Goal: Task Accomplishment & Management: Use online tool/utility

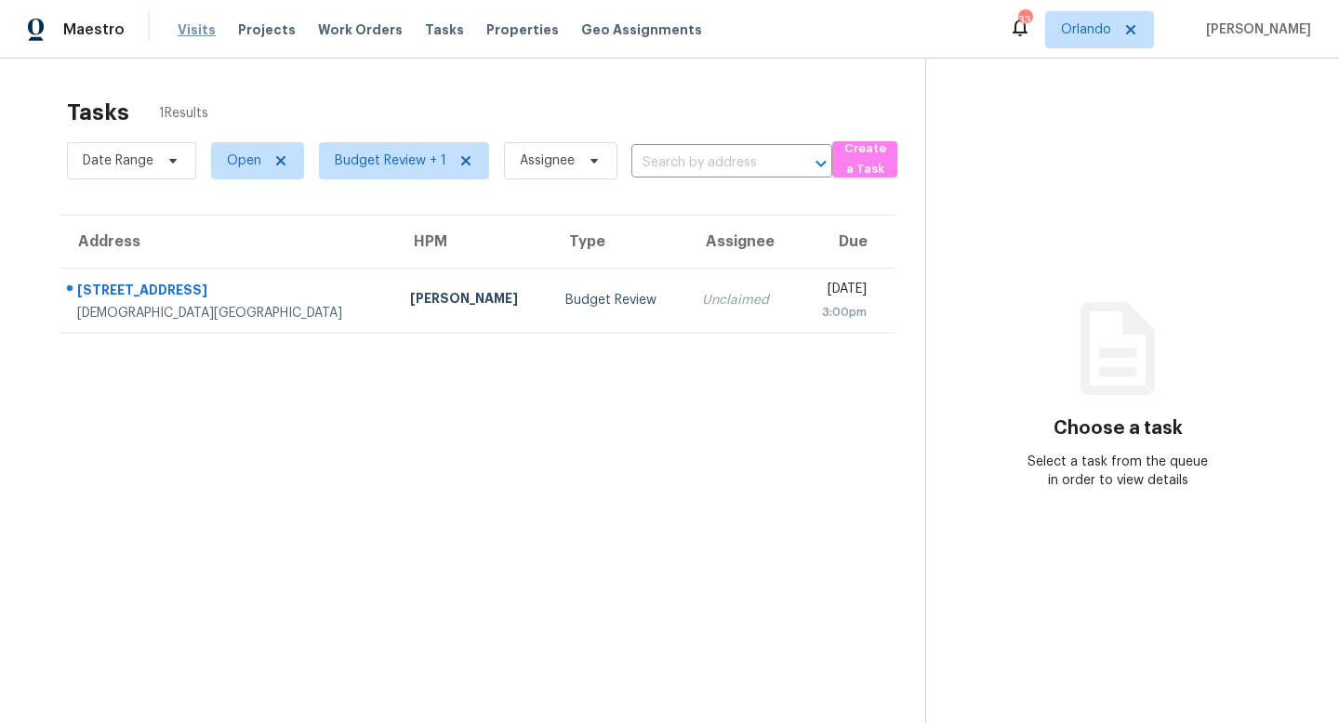
click at [201, 33] on span "Visits" at bounding box center [197, 29] width 38 height 19
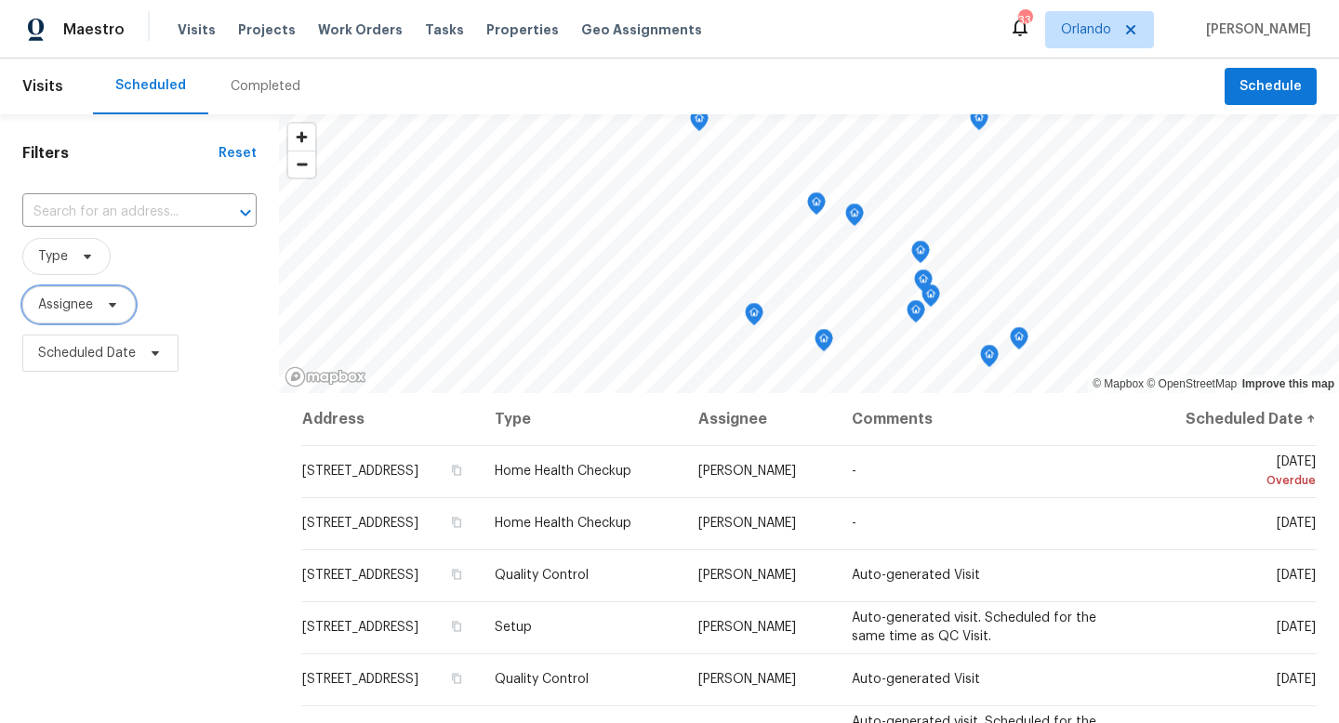
click at [104, 301] on span at bounding box center [109, 305] width 20 height 15
type input "carl biederman"
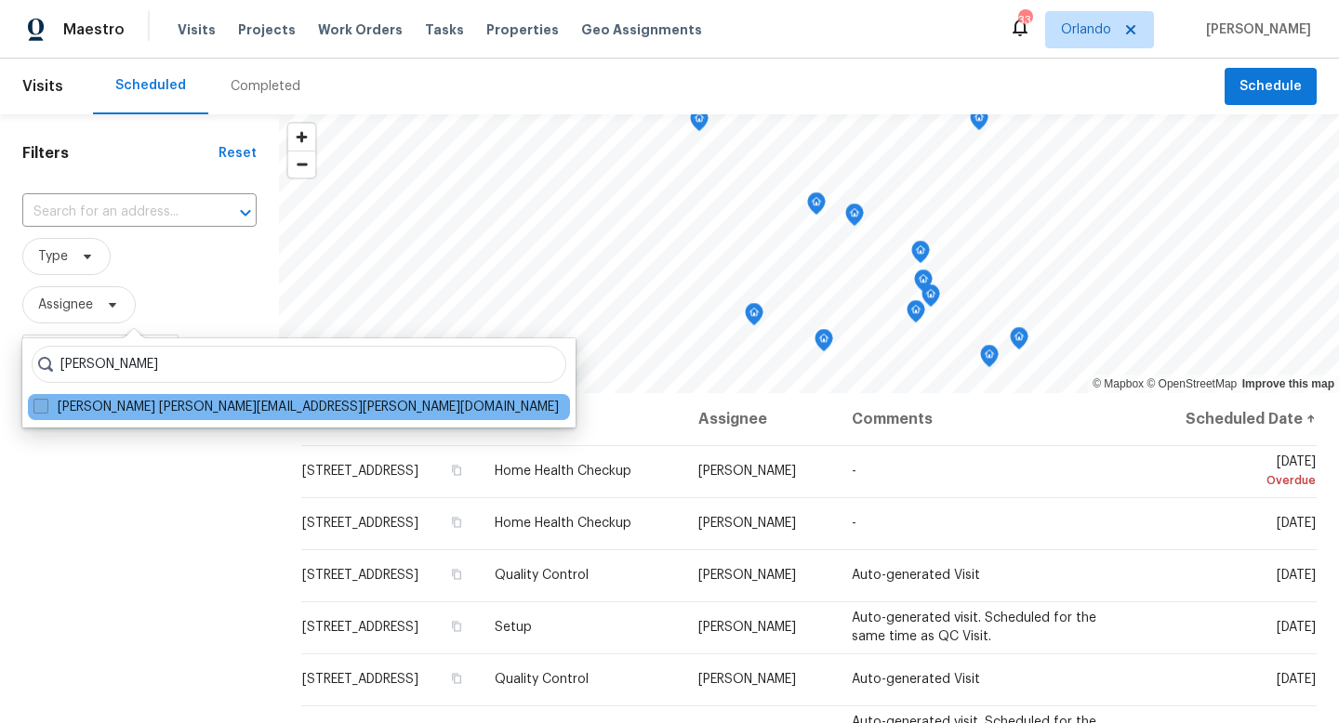
click at [37, 404] on span at bounding box center [40, 406] width 15 height 15
click at [37, 404] on input "Carl Biederman carl.biederman@opendoor.com" at bounding box center [39, 404] width 12 height 12
checkbox input "true"
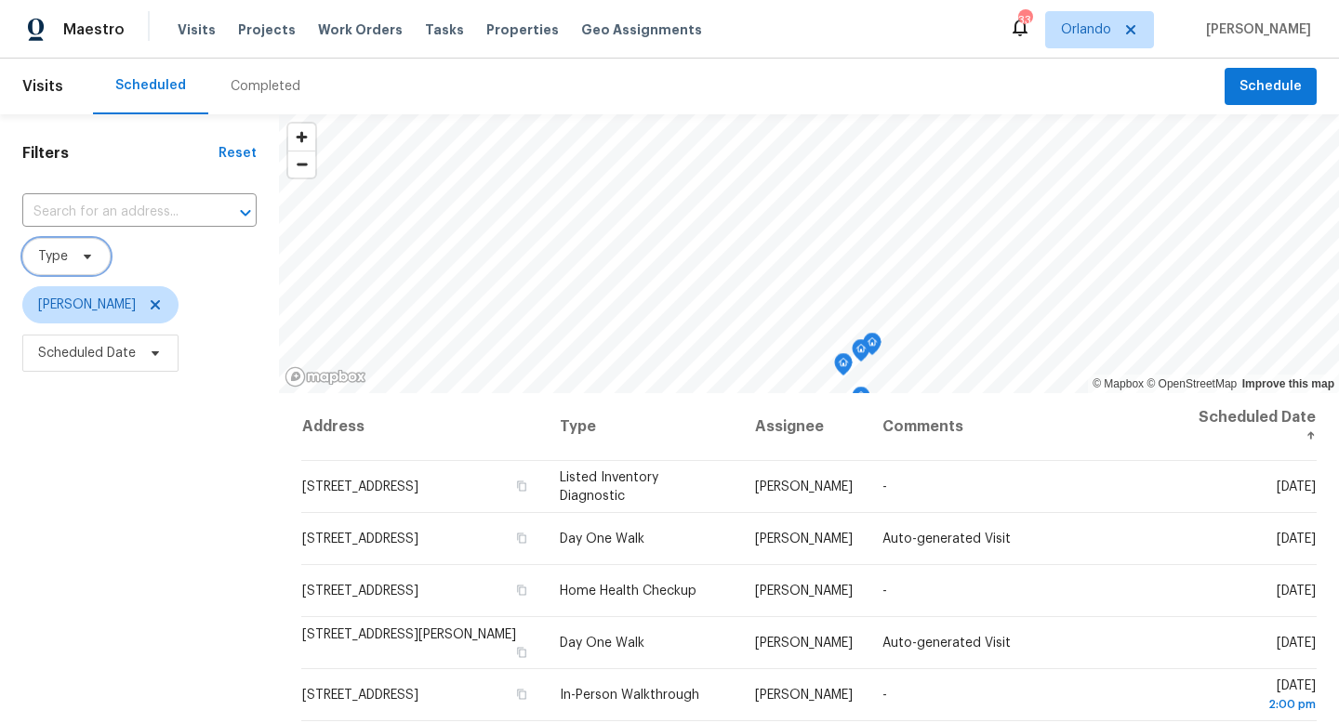
click at [90, 251] on icon at bounding box center [87, 256] width 15 height 15
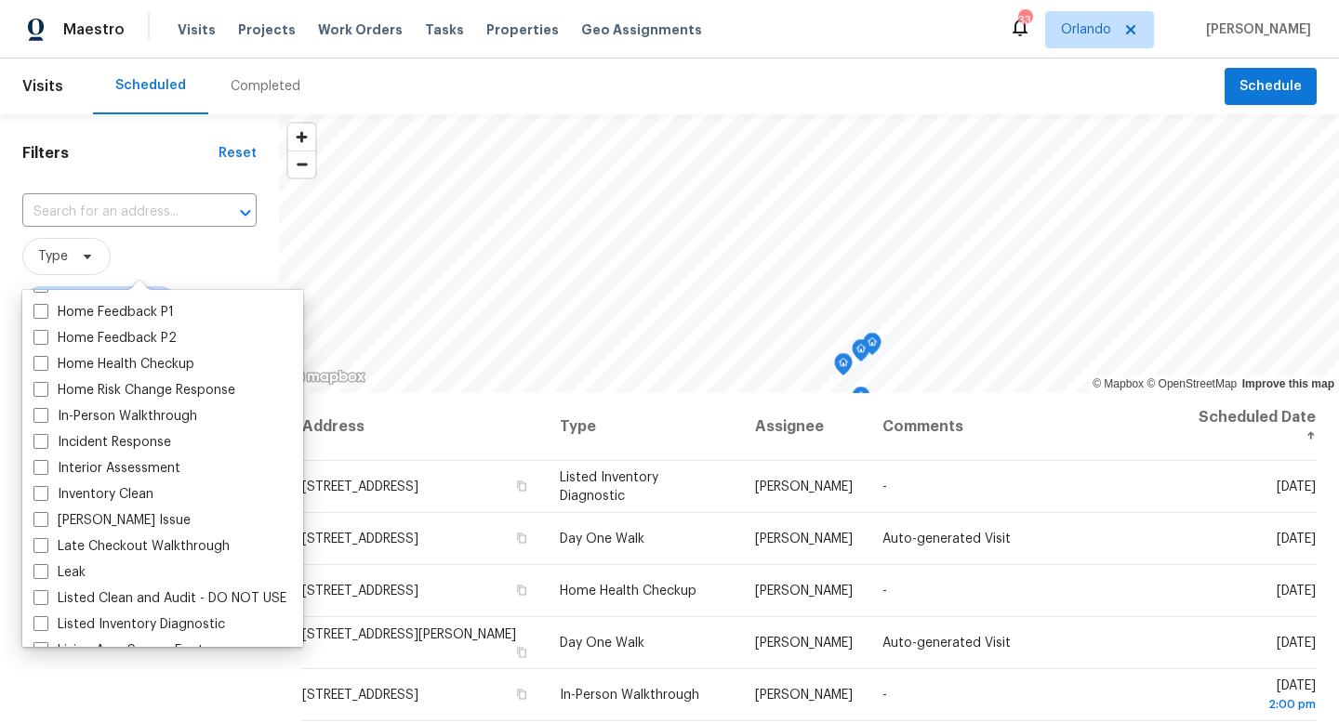
scroll to position [618, 0]
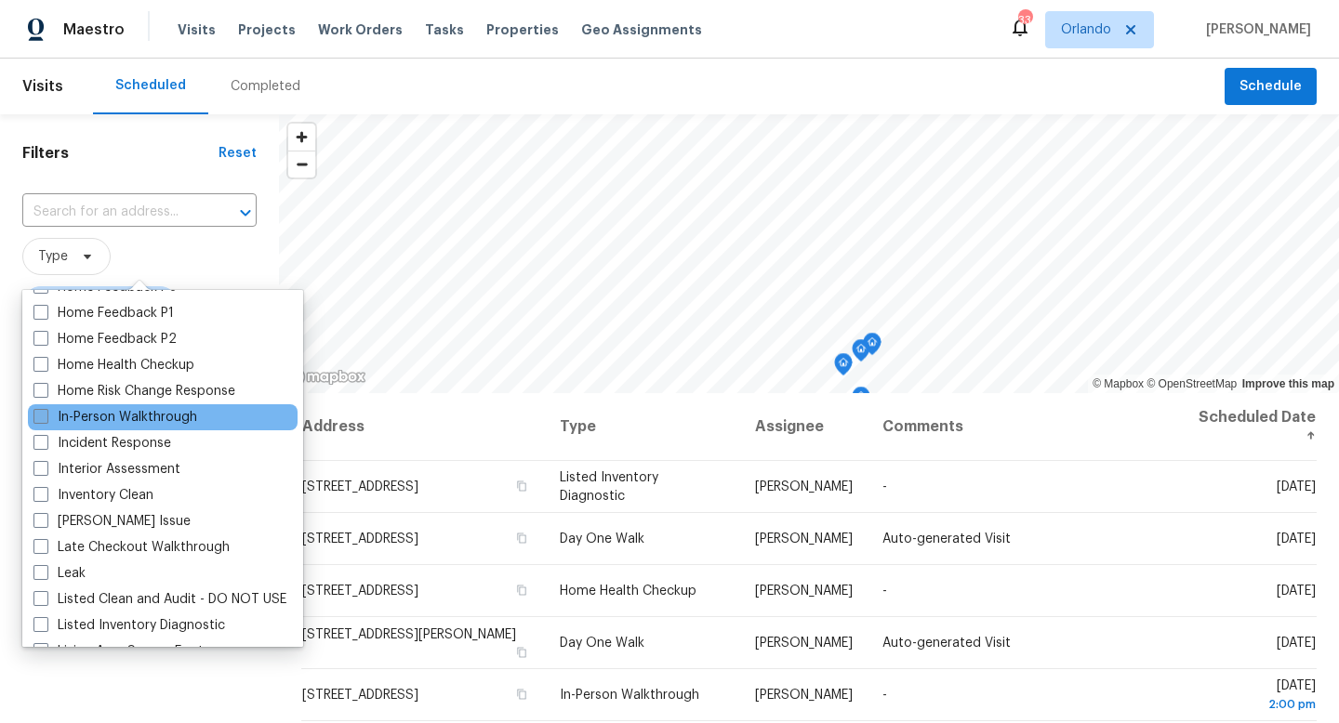
click at [134, 418] on label "In-Person Walkthrough" at bounding box center [115, 417] width 164 height 19
click at [46, 418] on input "In-Person Walkthrough" at bounding box center [39, 414] width 12 height 12
checkbox input "true"
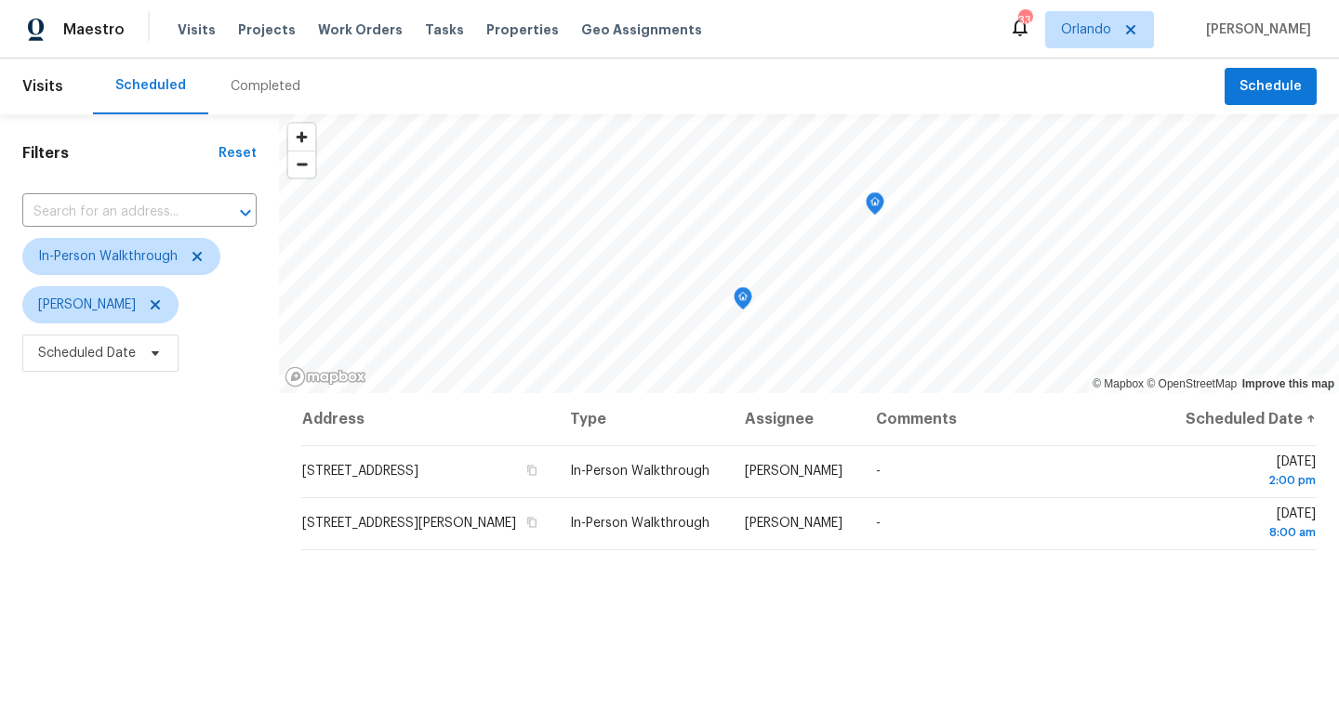
click at [532, 610] on div "Address Type Assignee Comments Scheduled Date ↑ 250 River Oaks Landing Ct, Deba…" at bounding box center [809, 682] width 1060 height 578
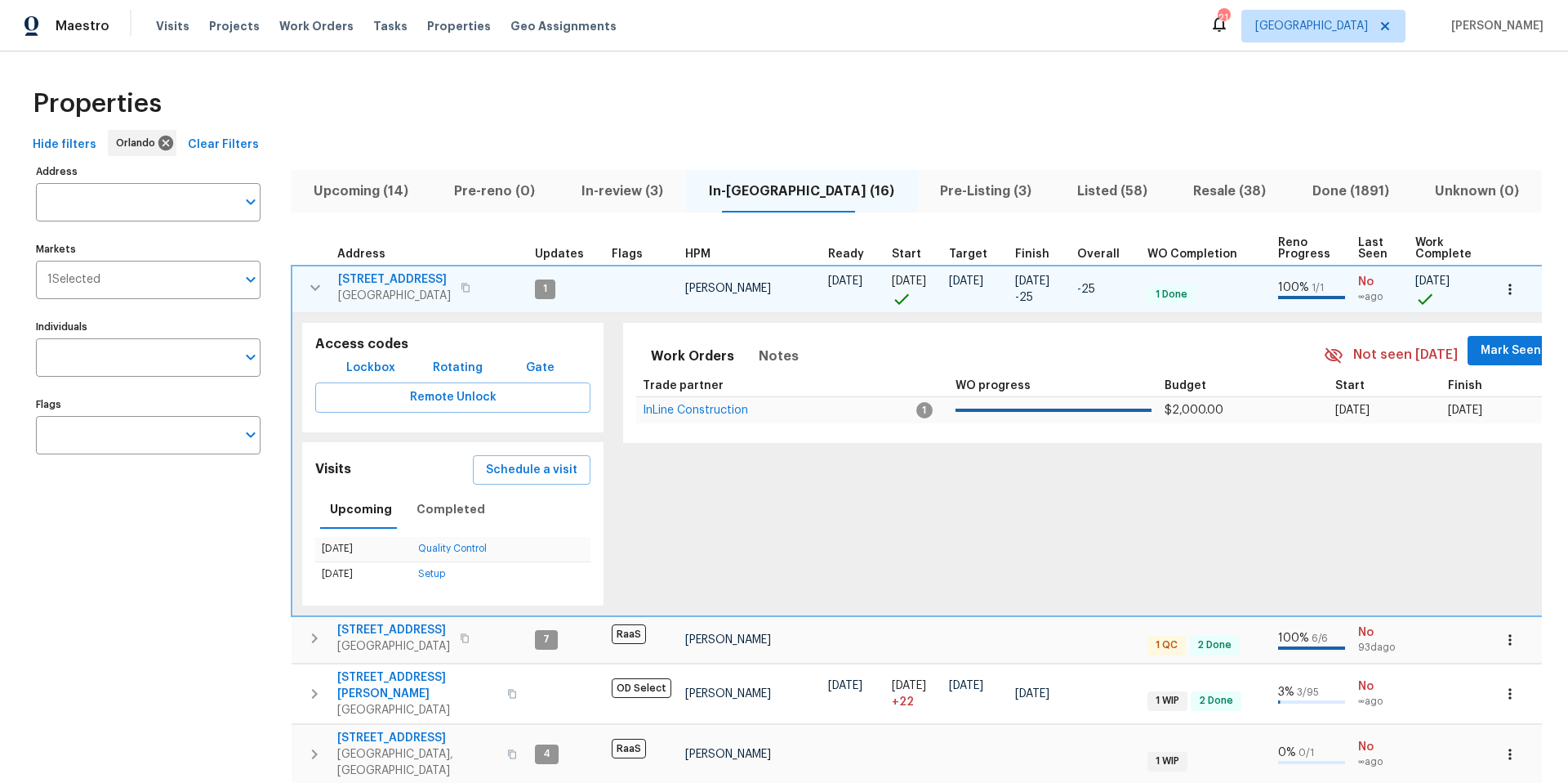
scroll to position [38, 0]
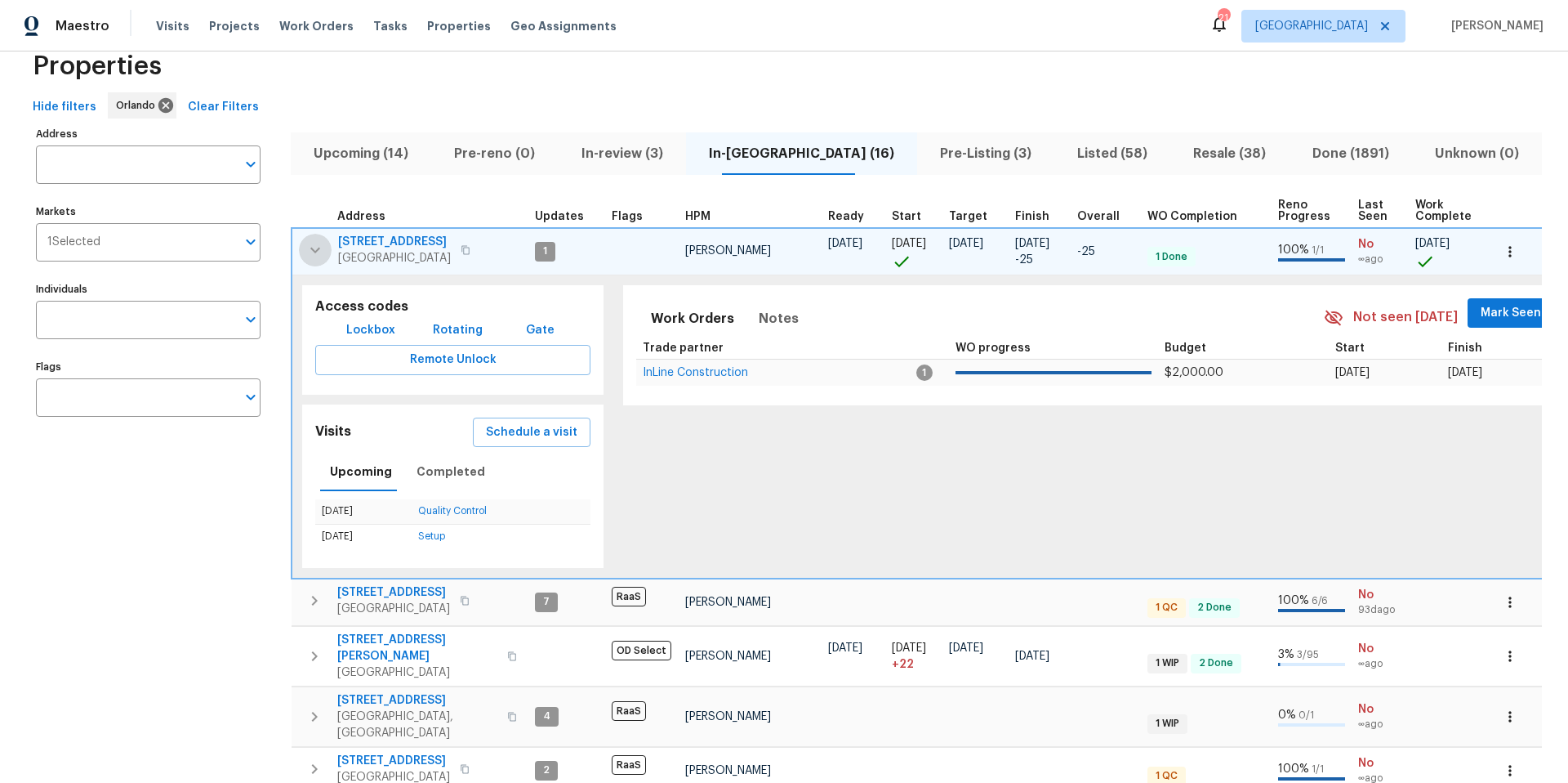
click at [317, 250] on icon "button" at bounding box center [315, 250] width 19 height 19
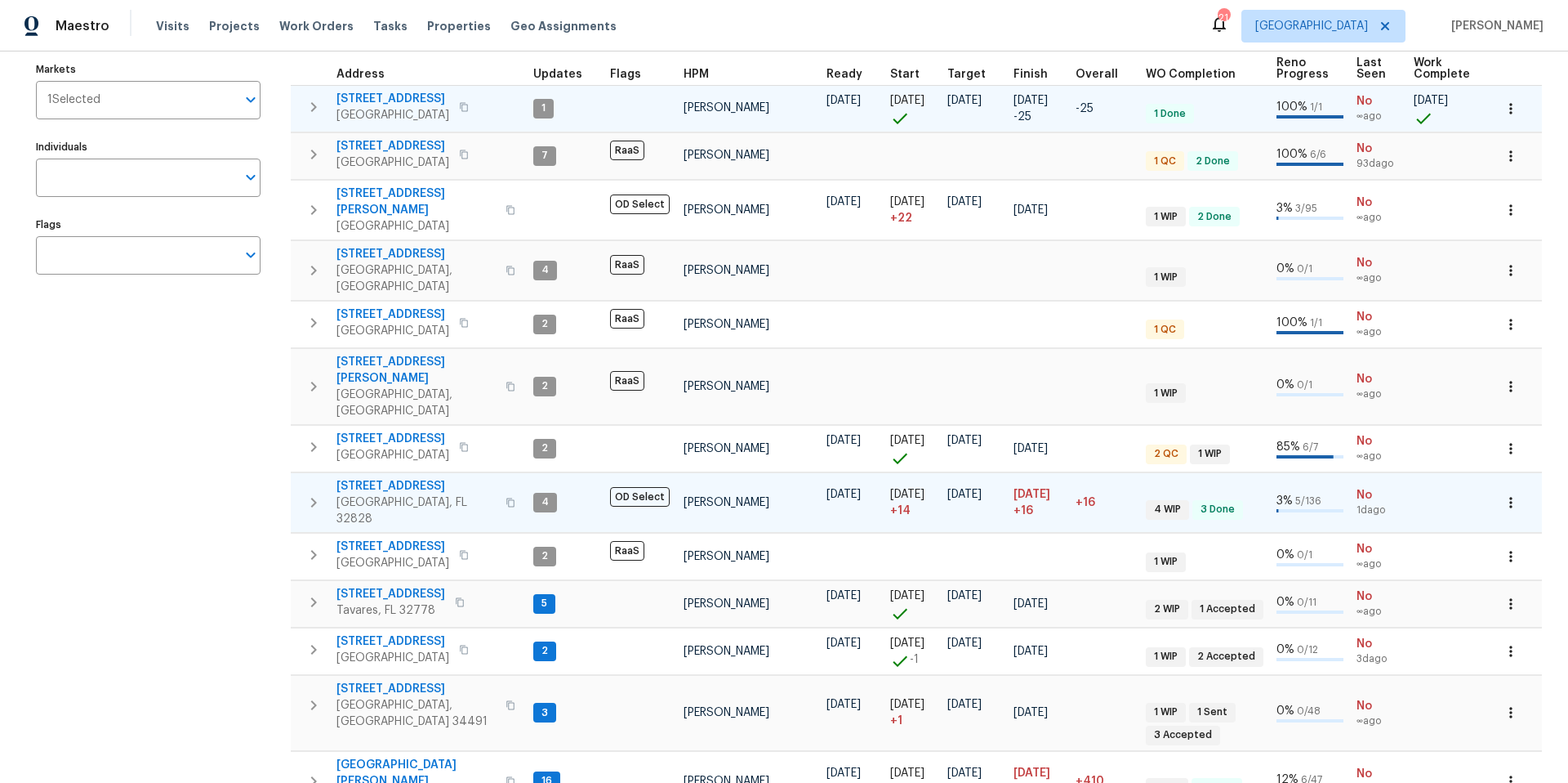
scroll to position [183, 0]
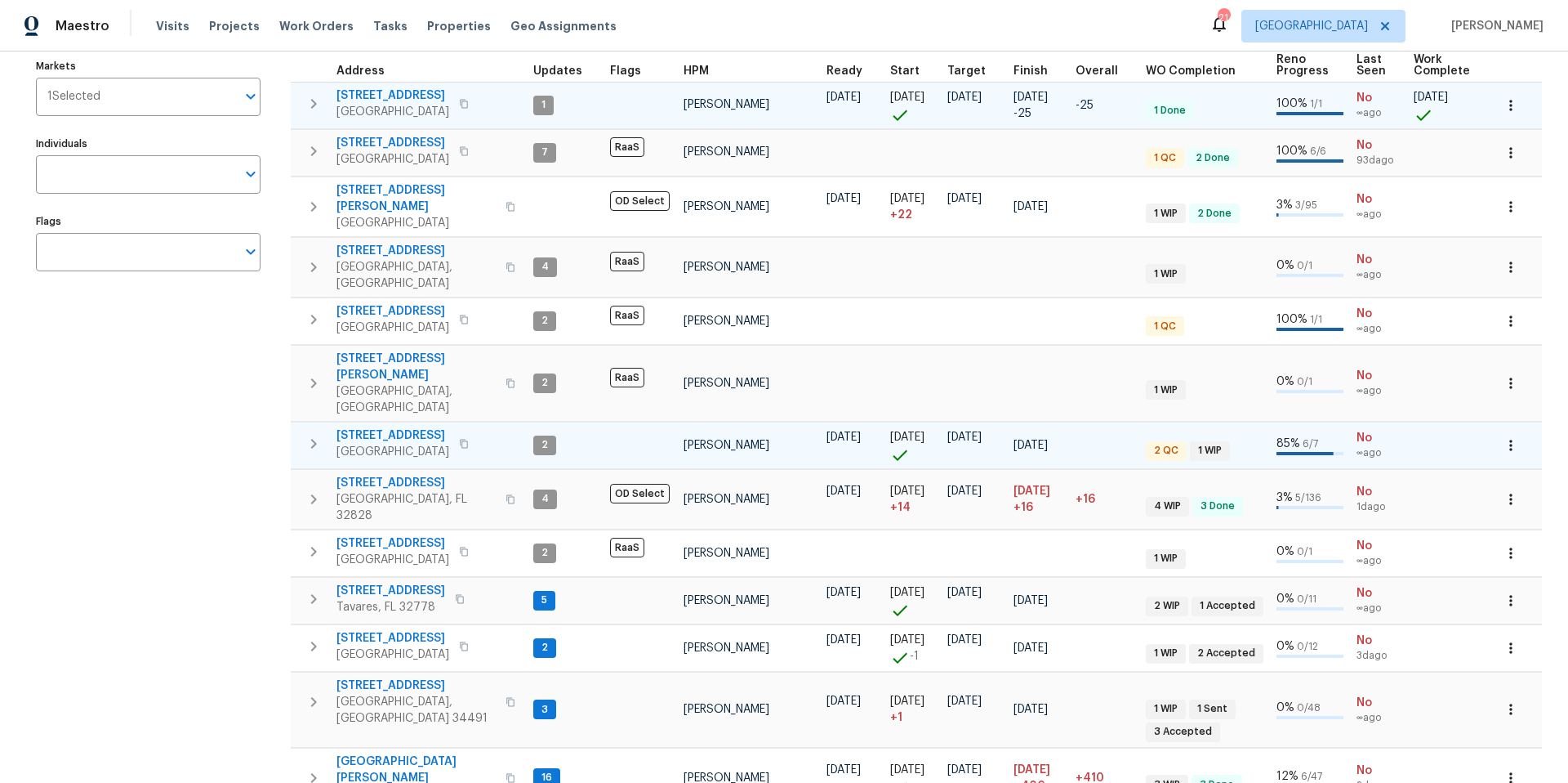
click at [324, 427] on button "button" at bounding box center [313, 443] width 33 height 33
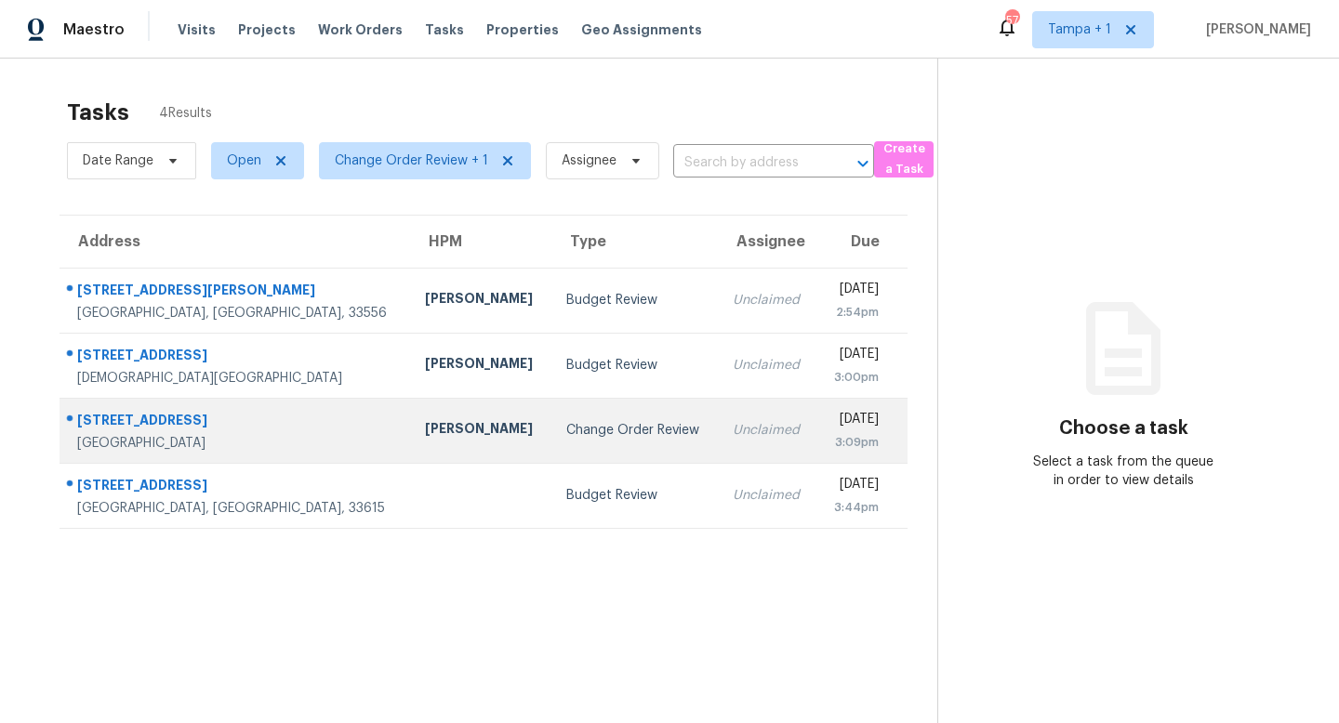
click at [718, 426] on td "Unclaimed" at bounding box center [767, 430] width 99 height 65
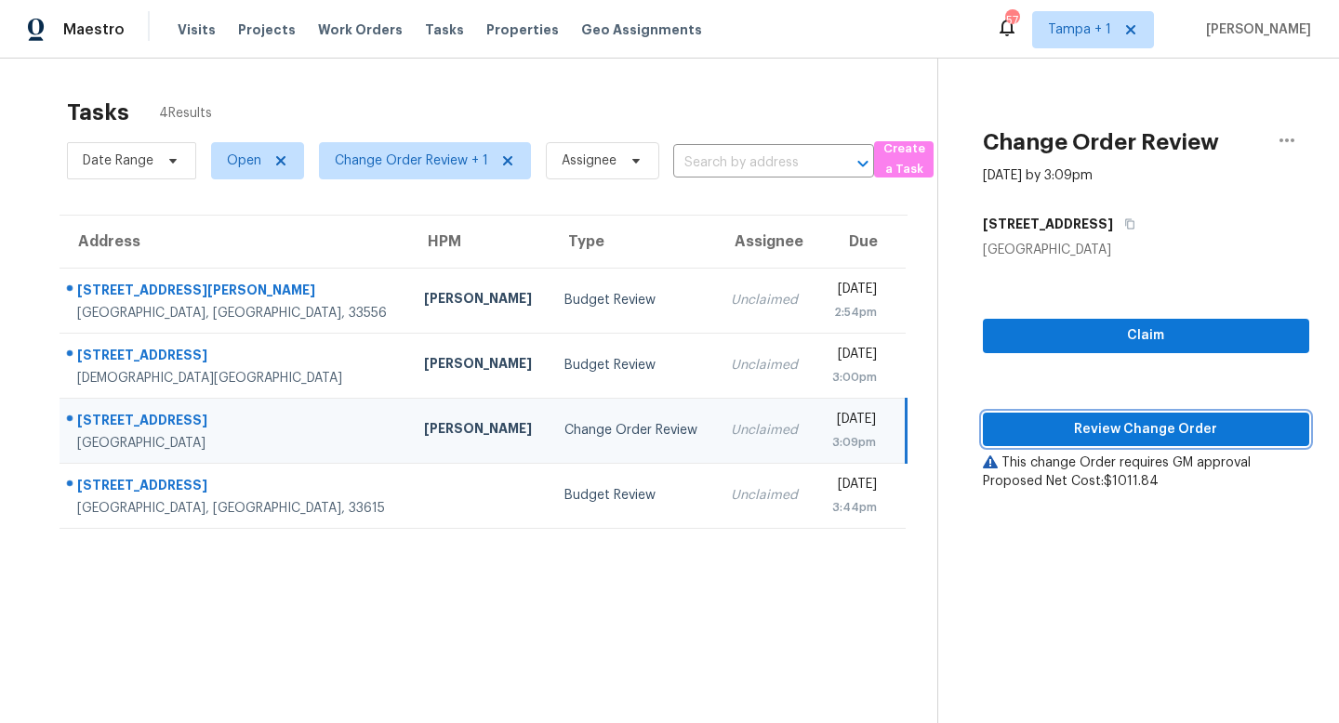
click at [1152, 423] on span "Review Change Order" at bounding box center [1146, 429] width 297 height 23
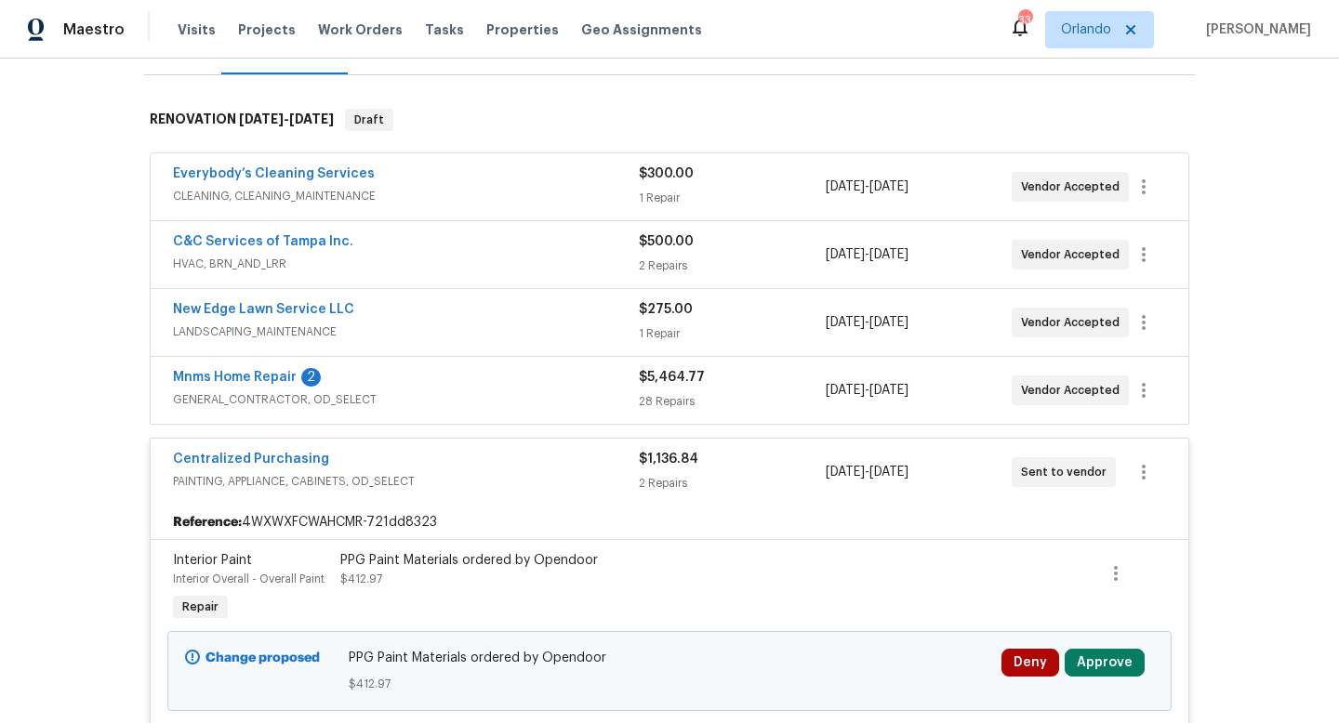
scroll to position [301, 0]
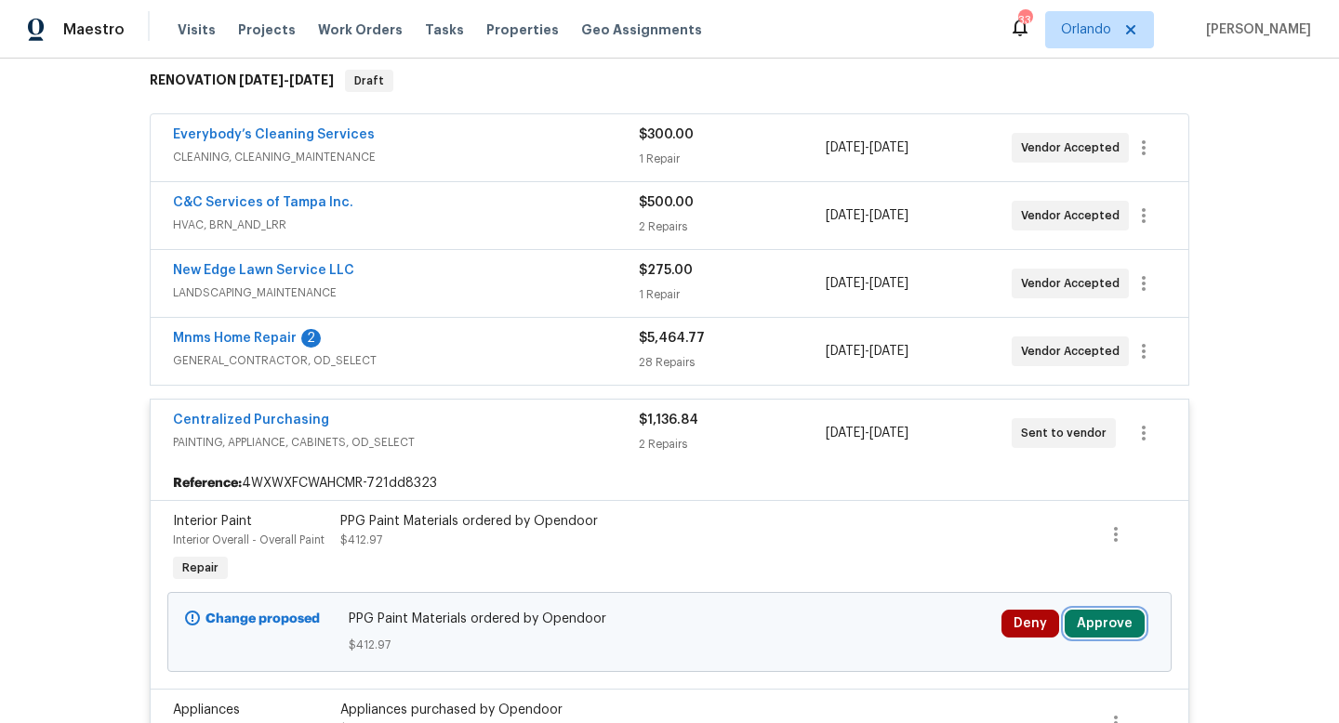
click at [1088, 615] on button "Approve" at bounding box center [1105, 624] width 80 height 28
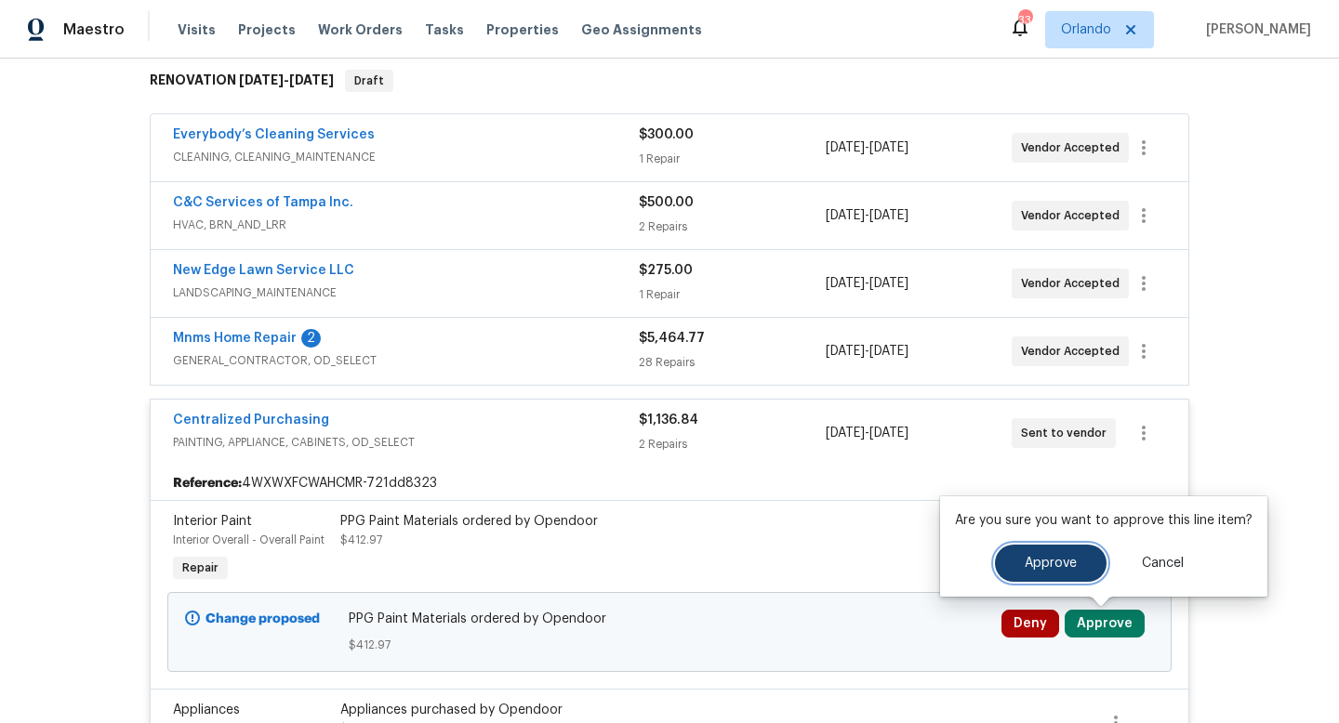
click at [1043, 571] on button "Approve" at bounding box center [1051, 563] width 112 height 37
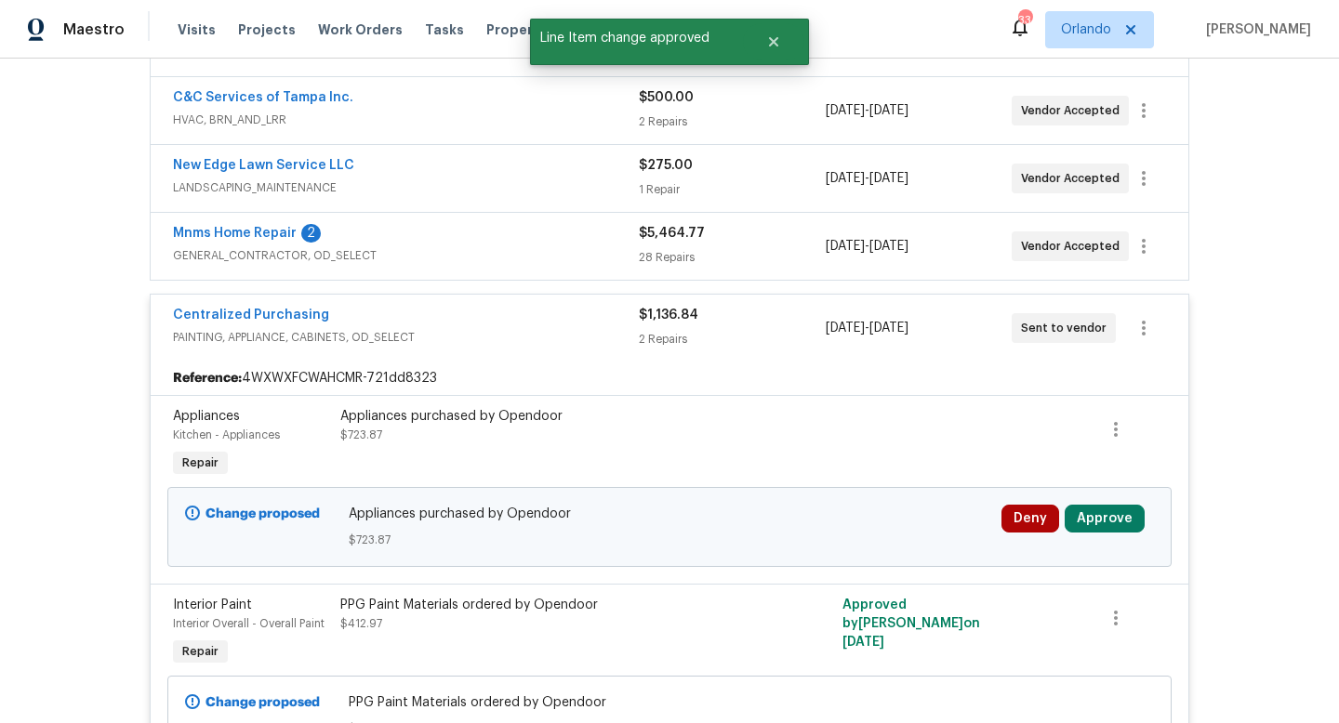
scroll to position [437, 0]
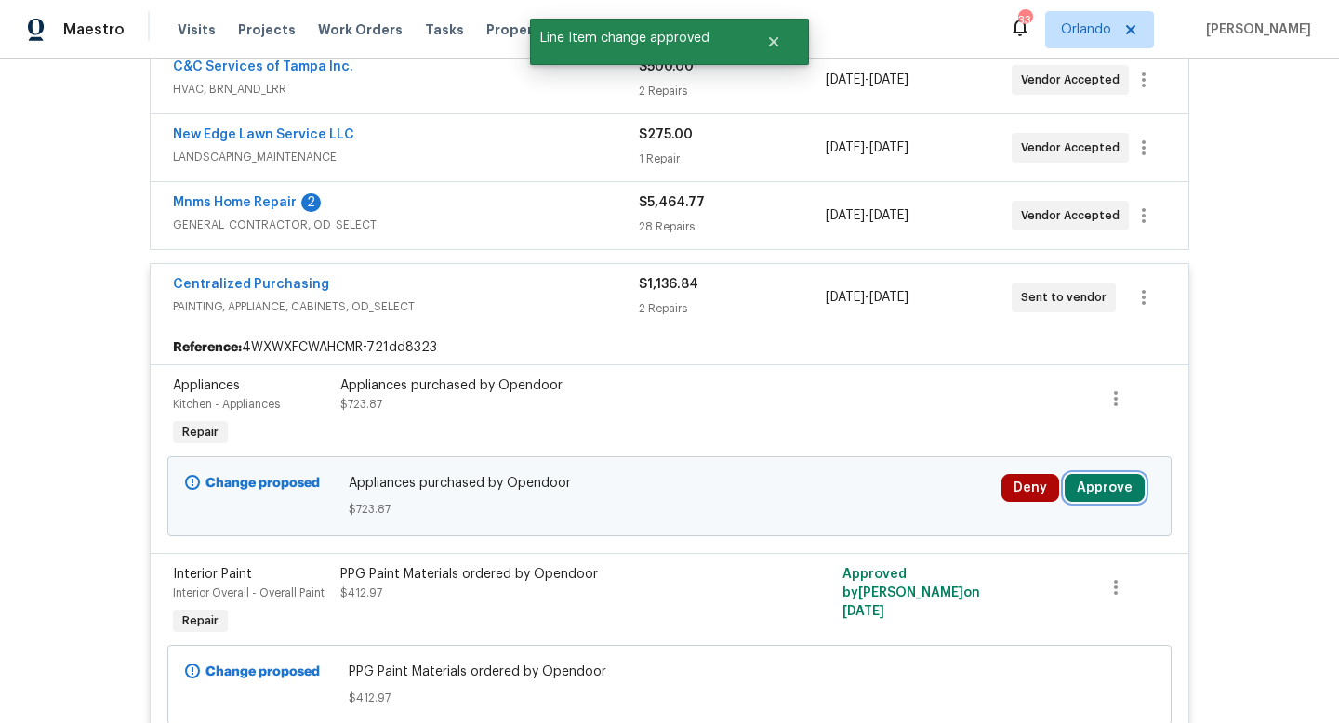
click at [1090, 489] on button "Approve" at bounding box center [1105, 488] width 80 height 28
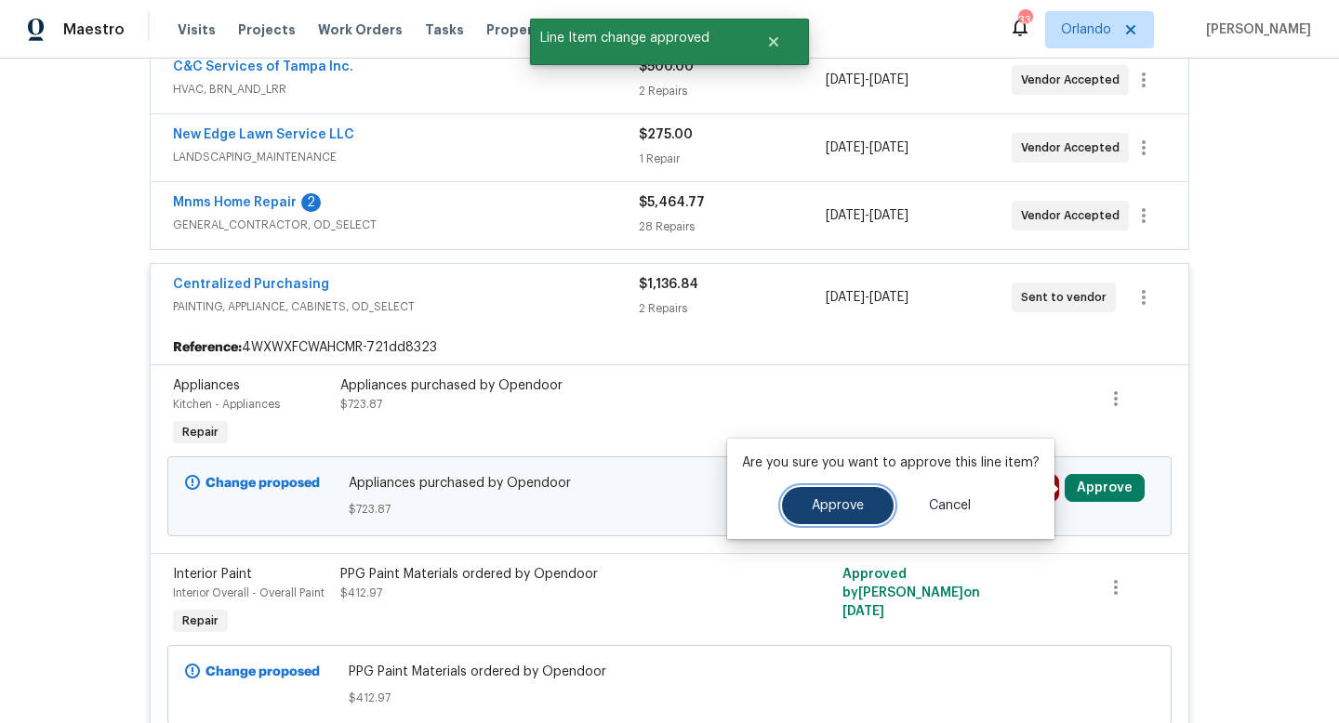
click at [856, 494] on button "Approve" at bounding box center [838, 505] width 112 height 37
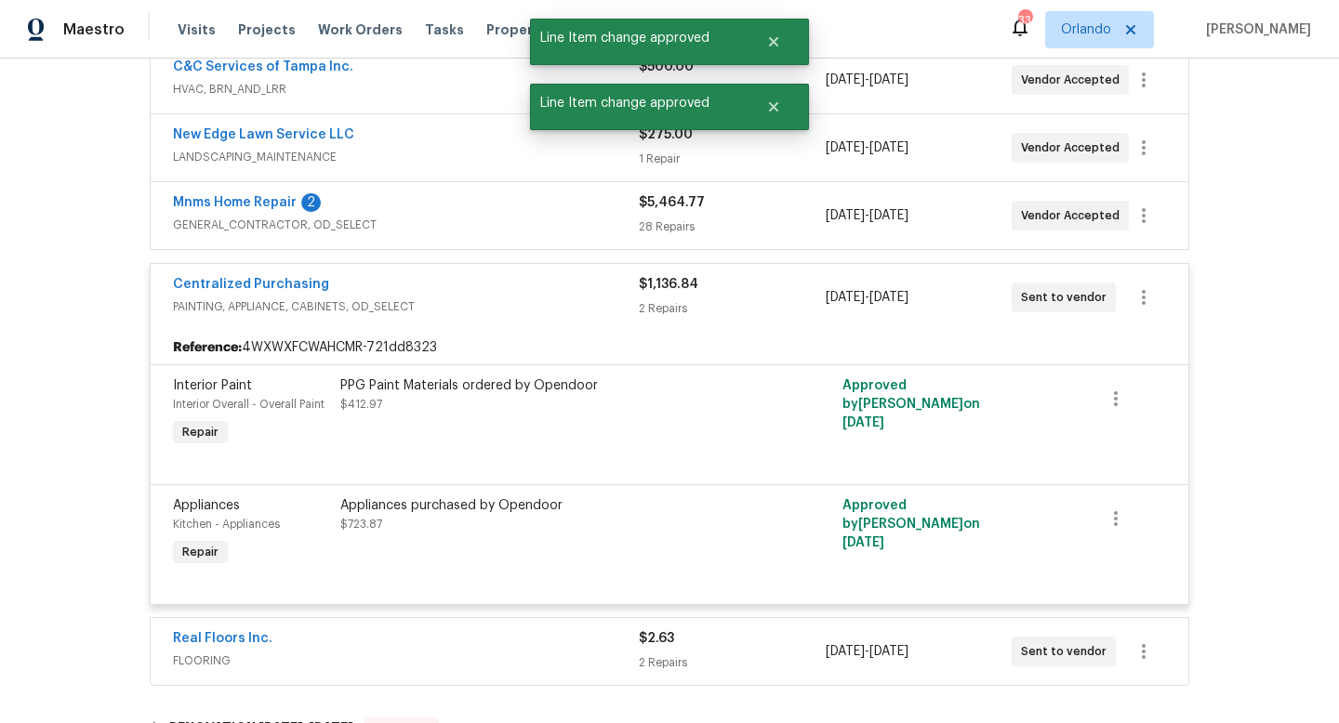
click at [581, 292] on div "Centralized Purchasing" at bounding box center [406, 286] width 466 height 22
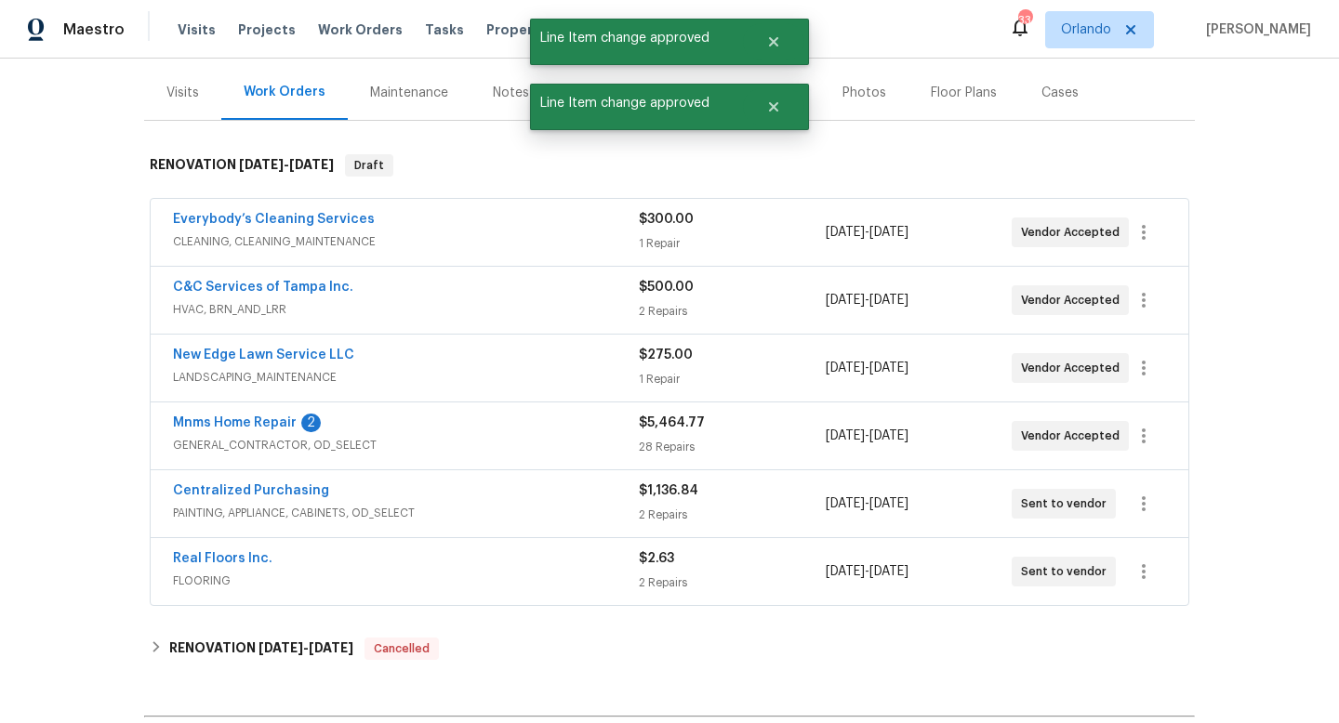
scroll to position [0, 0]
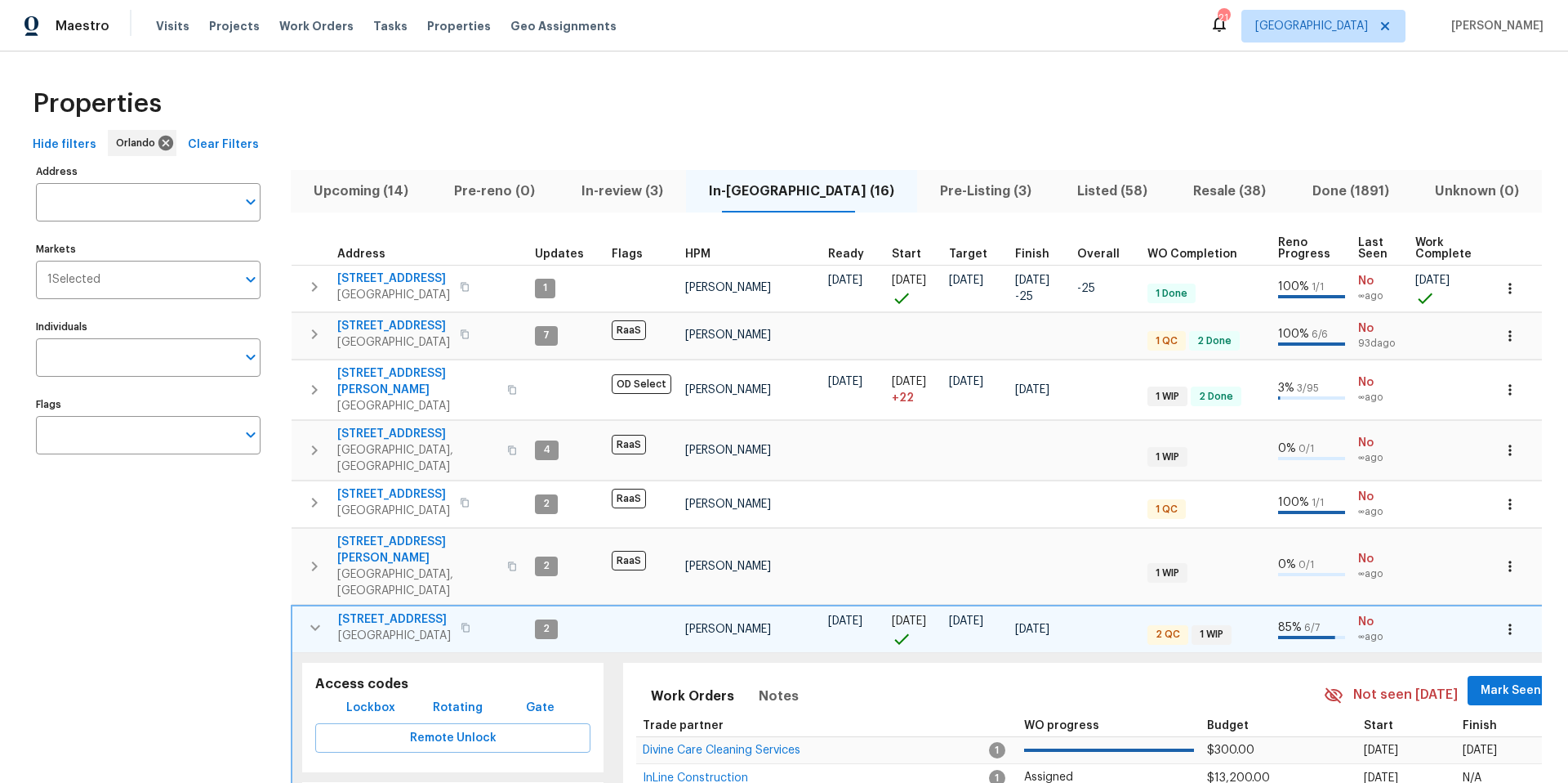
scroll to position [183, 0]
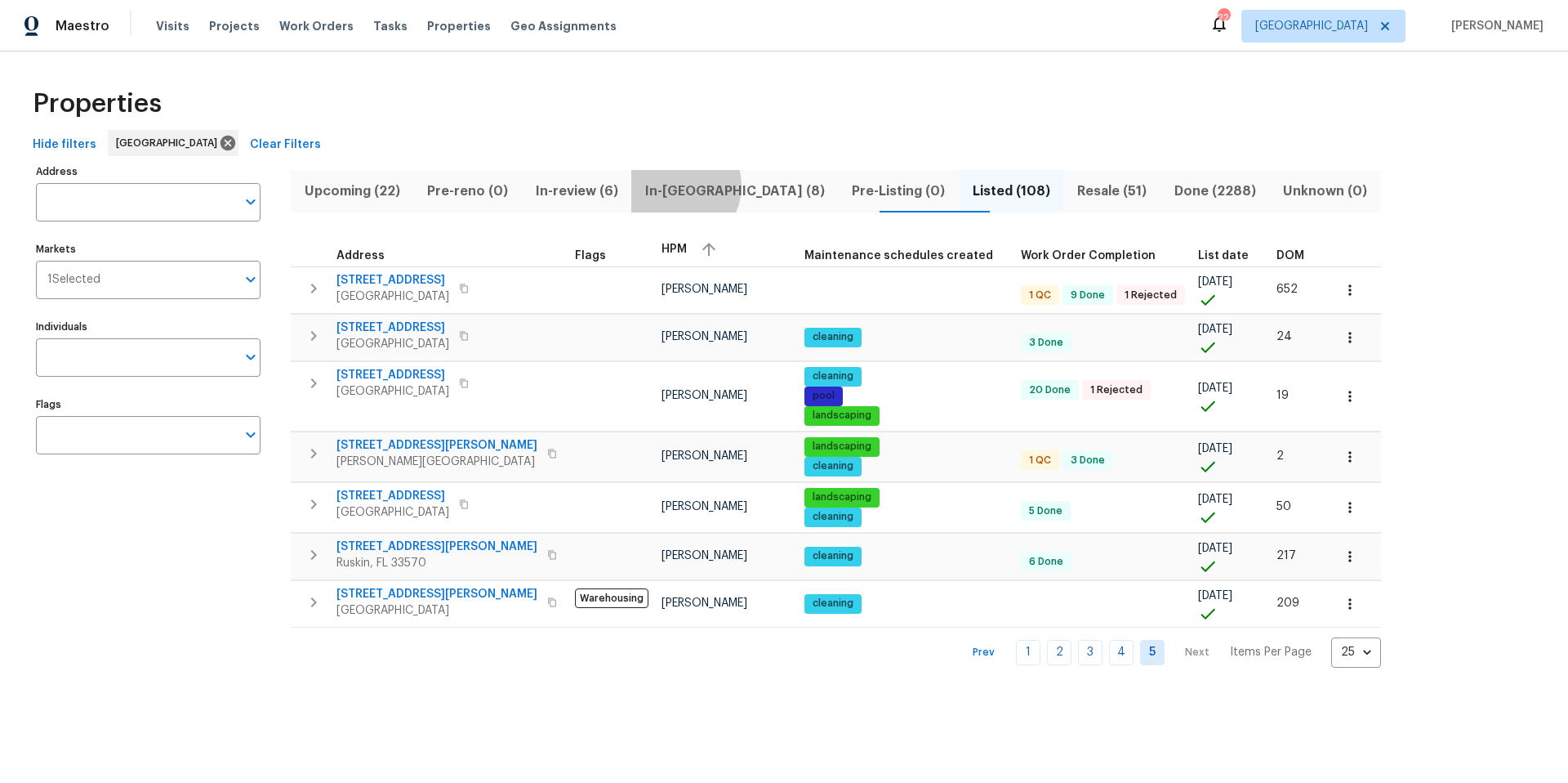
click at [696, 185] on span "In-reno (8)" at bounding box center [734, 192] width 187 height 23
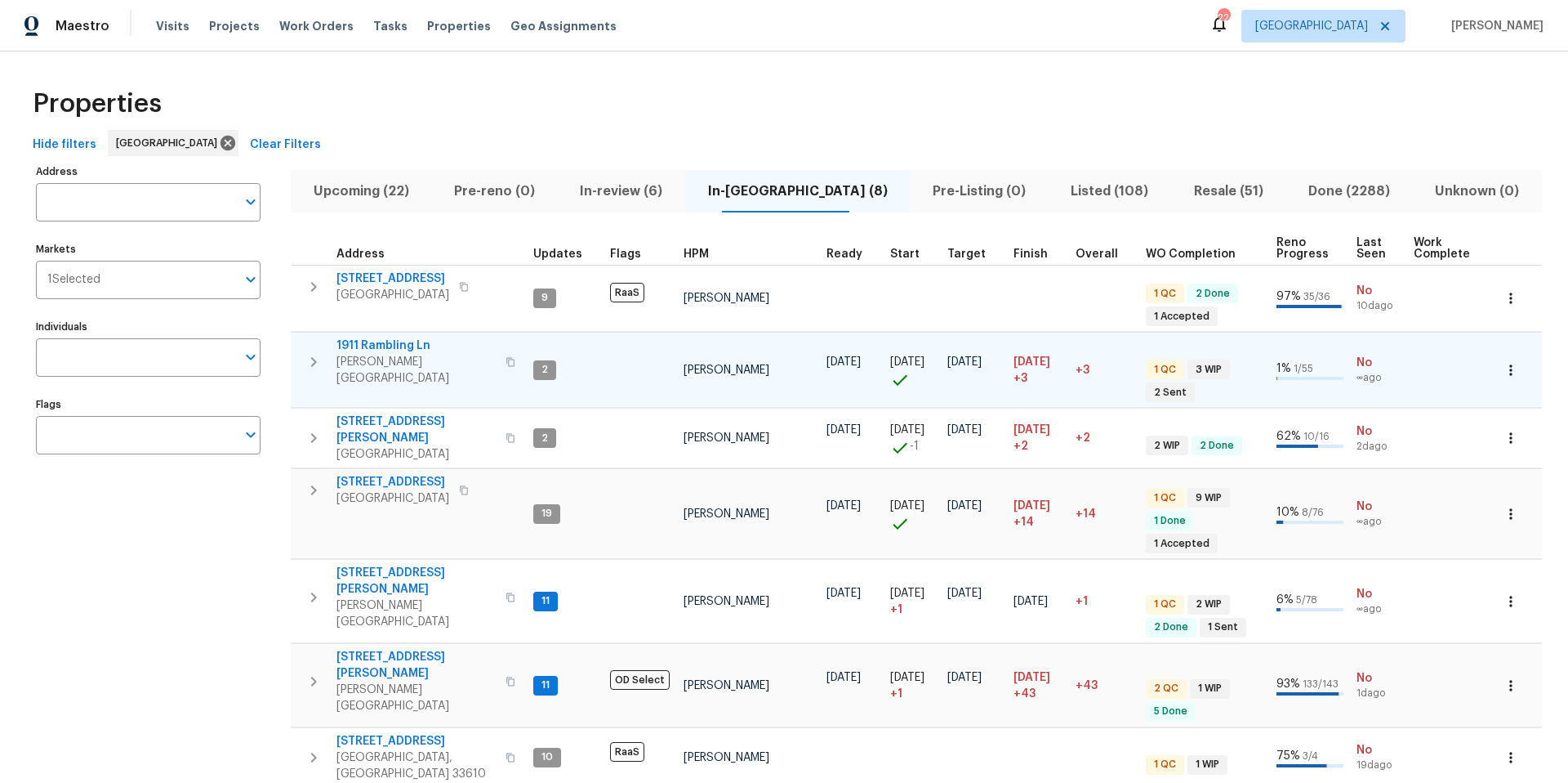
scroll to position [52, 0]
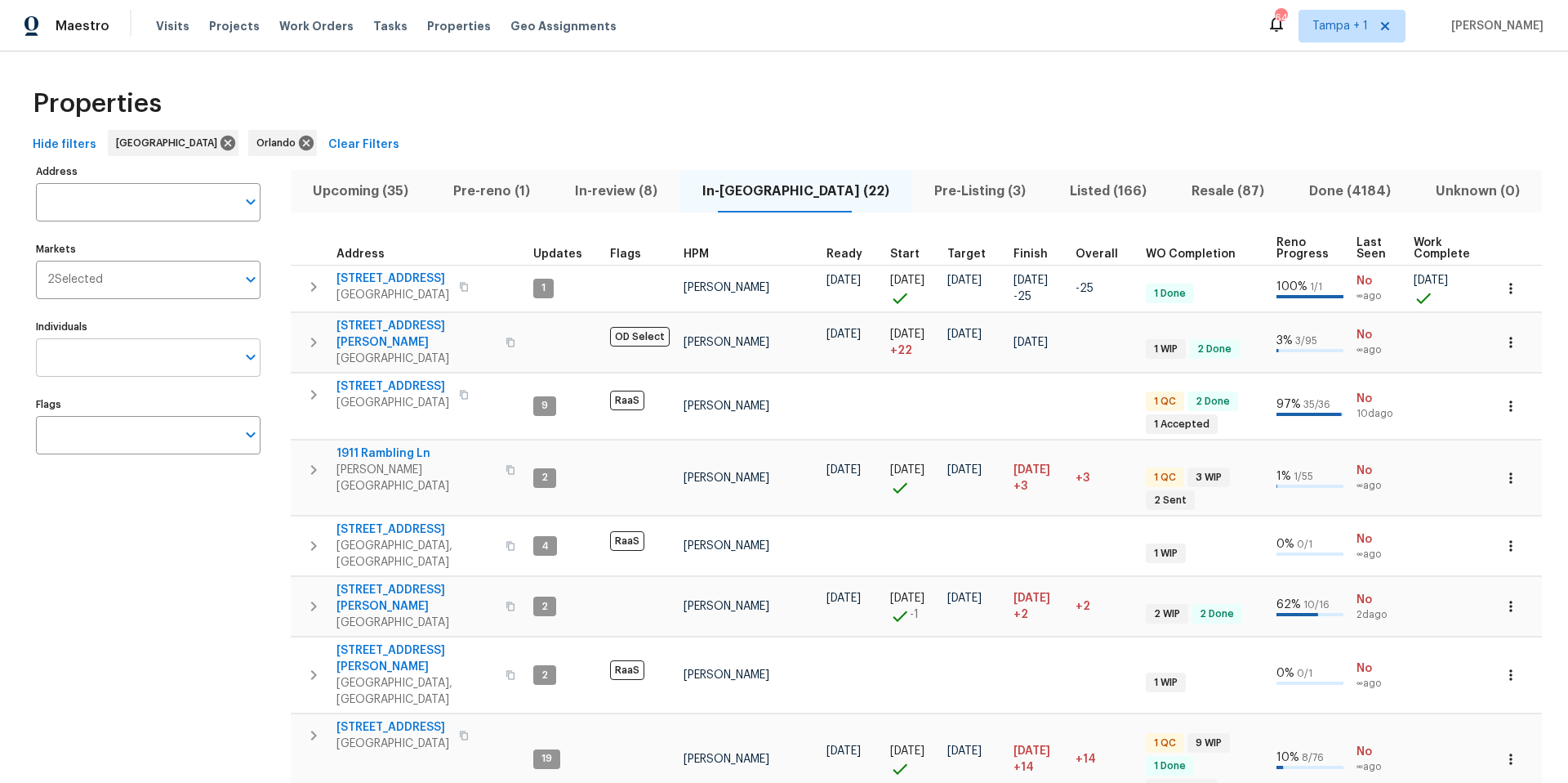
click at [185, 355] on input "Individuals" at bounding box center [136, 358] width 200 height 39
type input "[PERSON_NAME]"
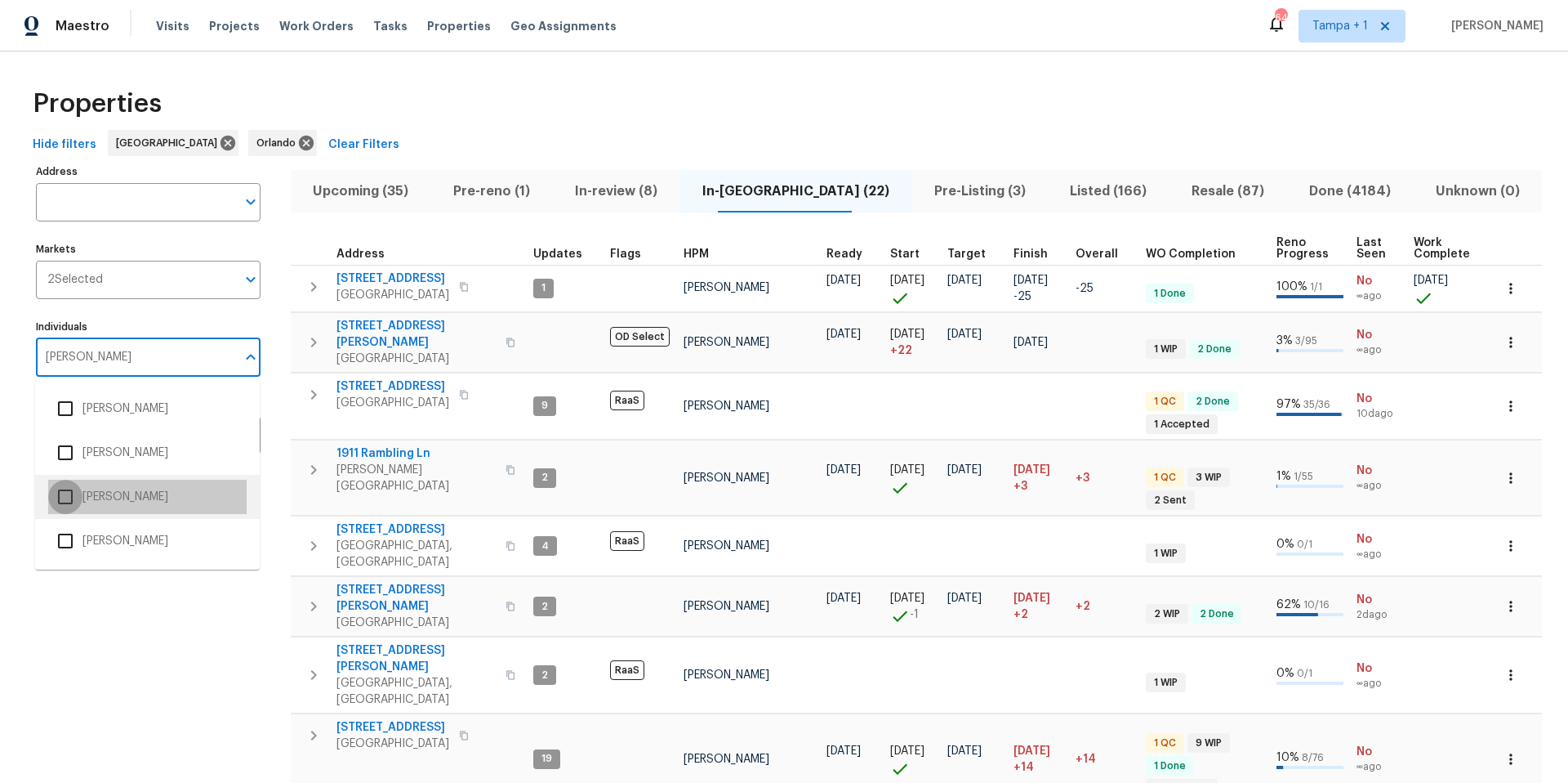
click at [73, 502] on input "checkbox" at bounding box center [65, 497] width 34 height 34
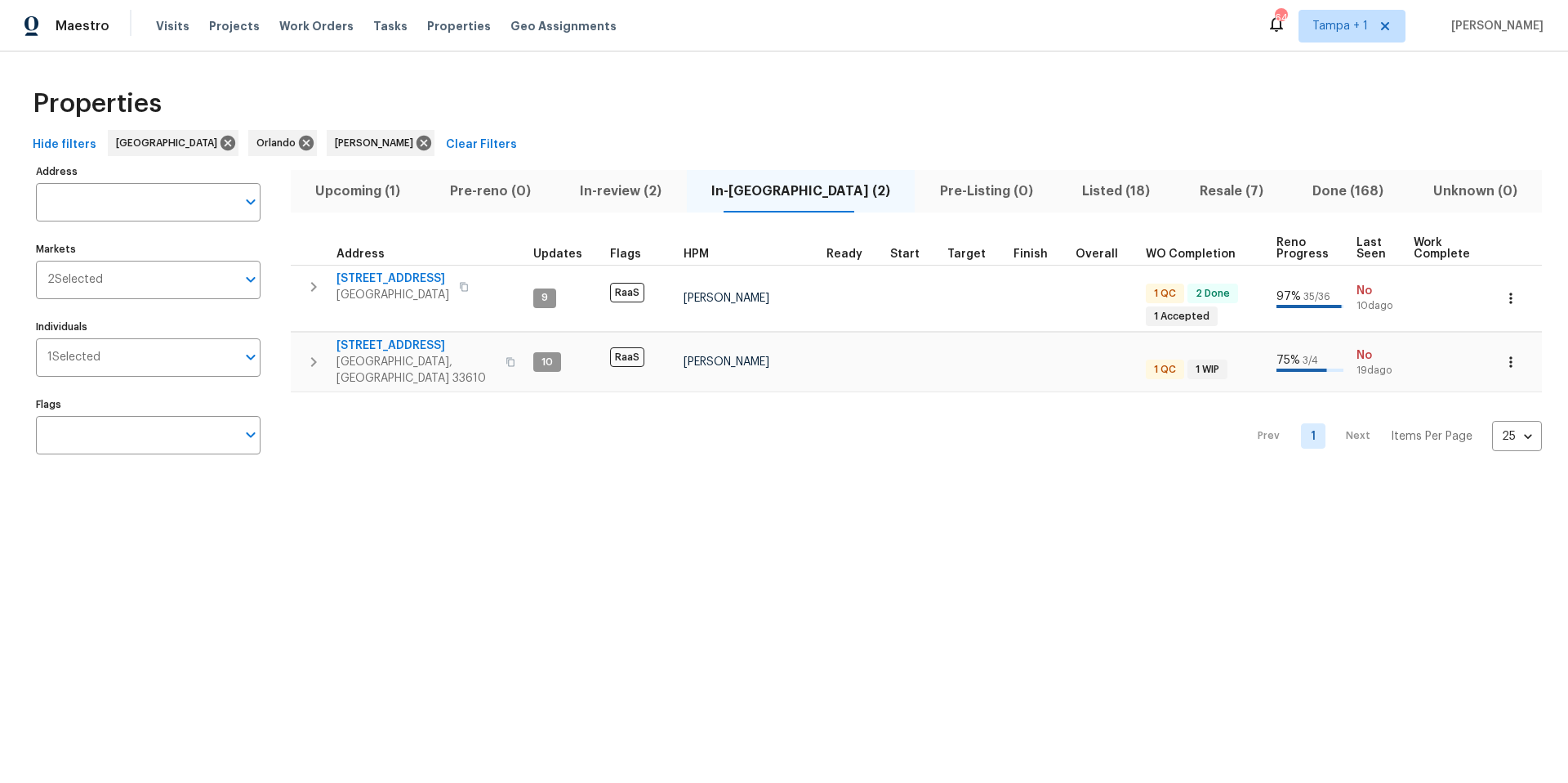
click at [366, 193] on span "Upcoming (1)" at bounding box center [358, 192] width 115 height 23
